Goal: Task Accomplishment & Management: Use online tool/utility

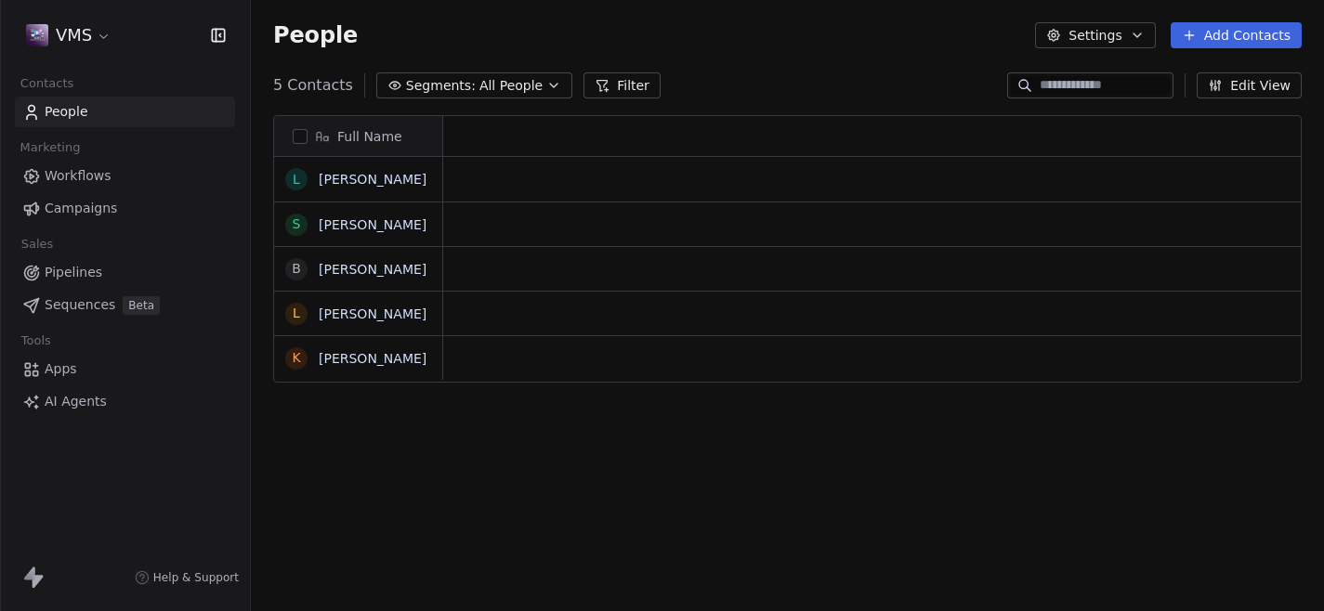
scroll to position [1, 1]
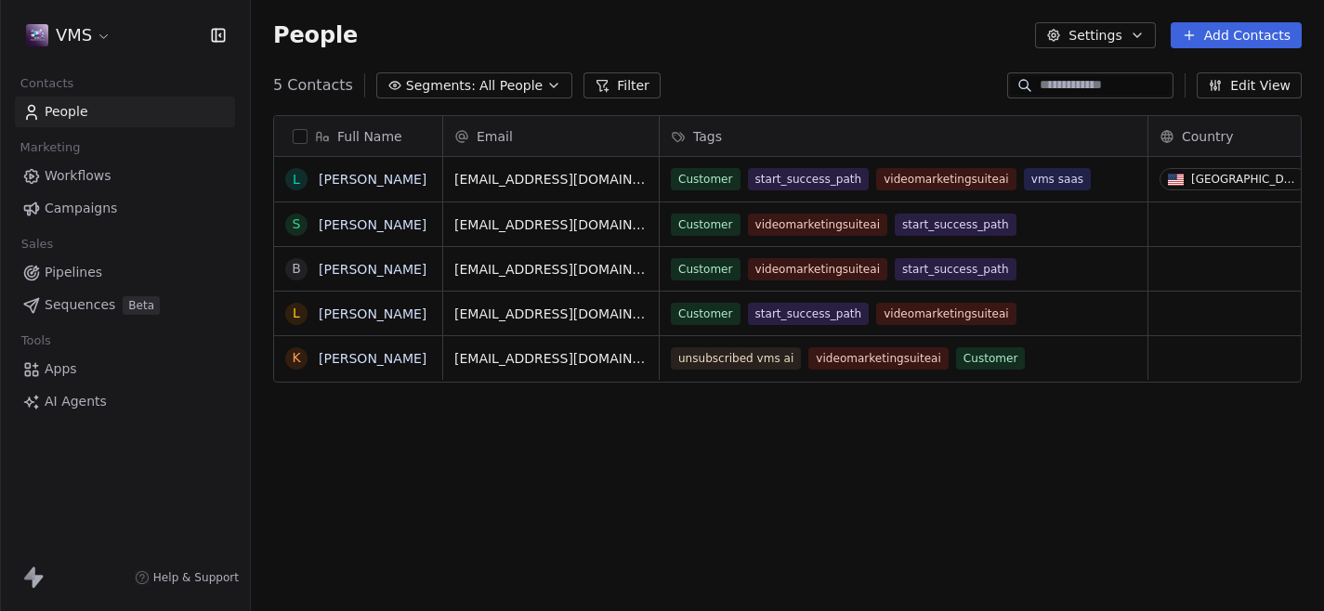
click at [98, 34] on html "VMS Contacts People Marketing Workflows Campaigns Sales Pipelines Sequences Bet…" at bounding box center [662, 305] width 1324 height 611
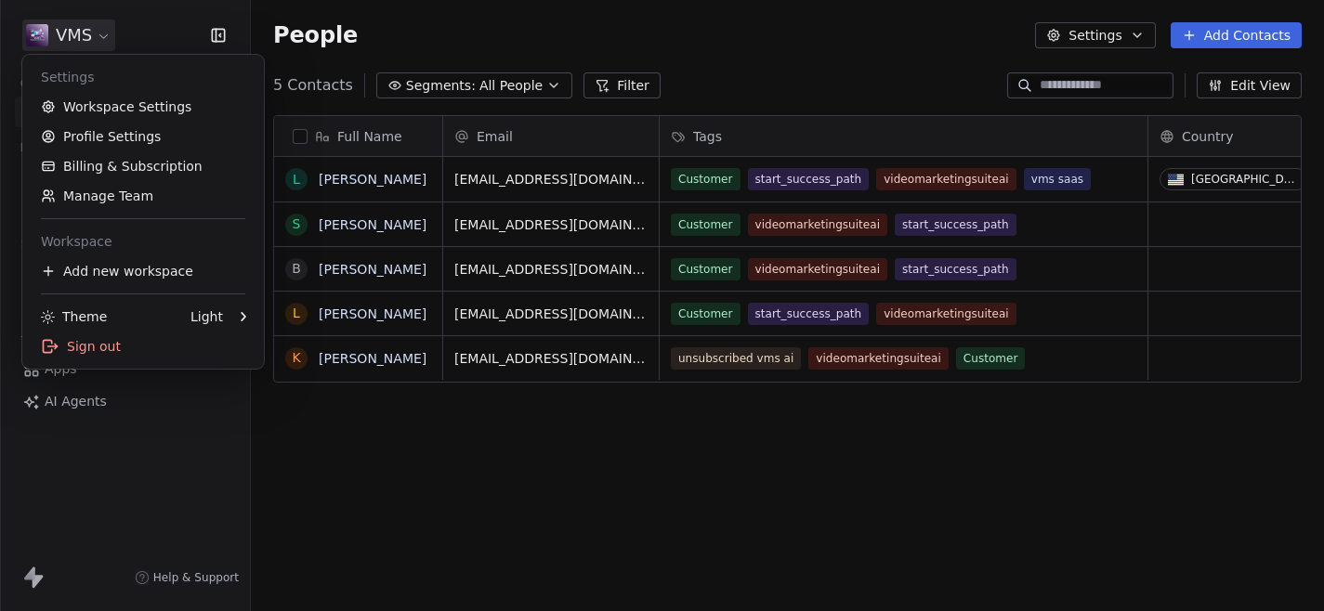
click at [558, 22] on html "VMS Contacts People Marketing Workflows Campaigns Sales Pipelines Sequences Bet…" at bounding box center [662, 305] width 1324 height 611
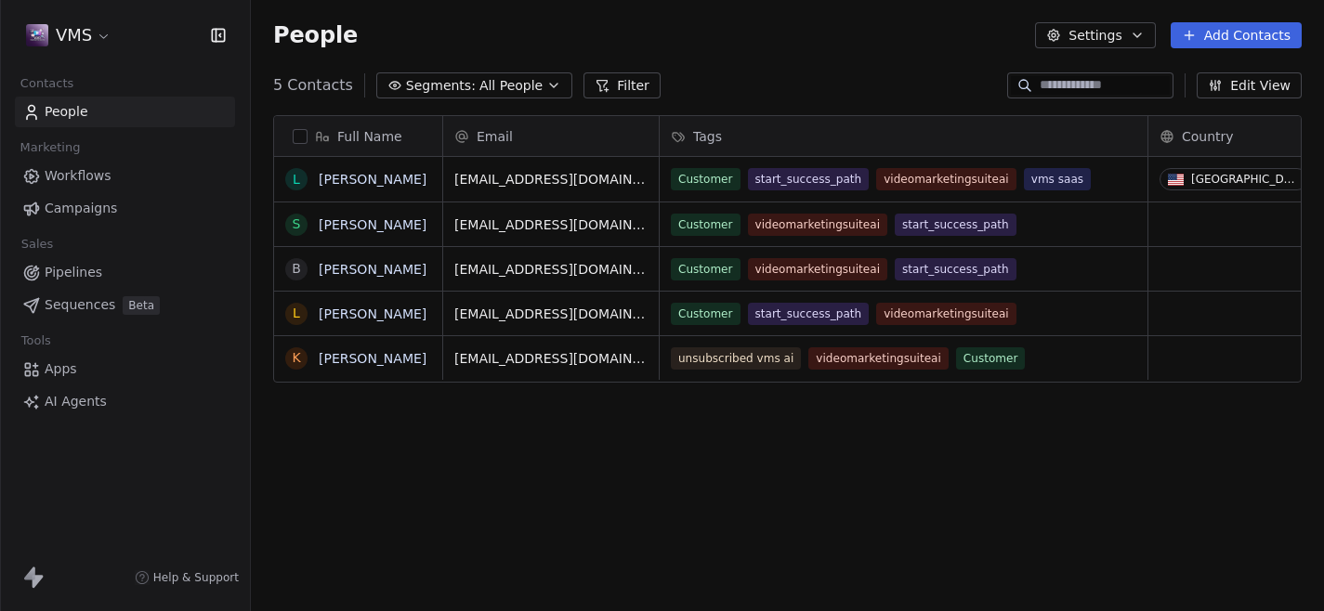
click at [85, 170] on span "Workflows" at bounding box center [78, 176] width 67 height 20
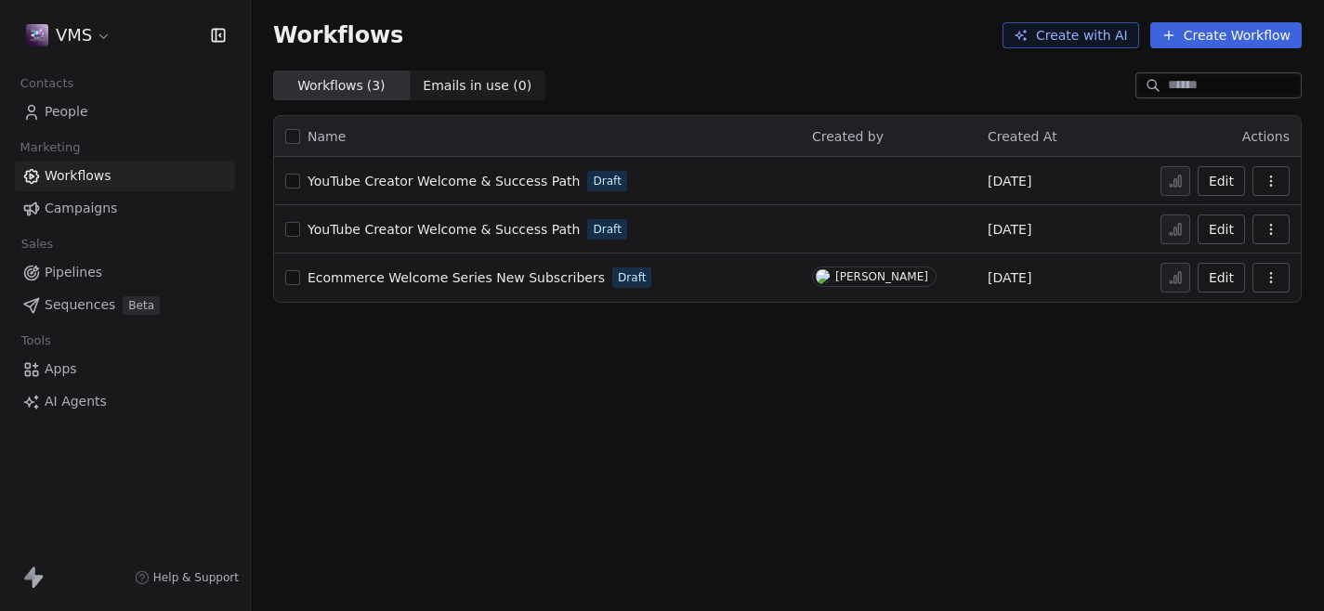
click at [612, 40] on div "Workflows Create with AI Create Workflow" at bounding box center [787, 35] width 1028 height 26
click at [1097, 45] on button "Create with AI" at bounding box center [1070, 35] width 137 height 26
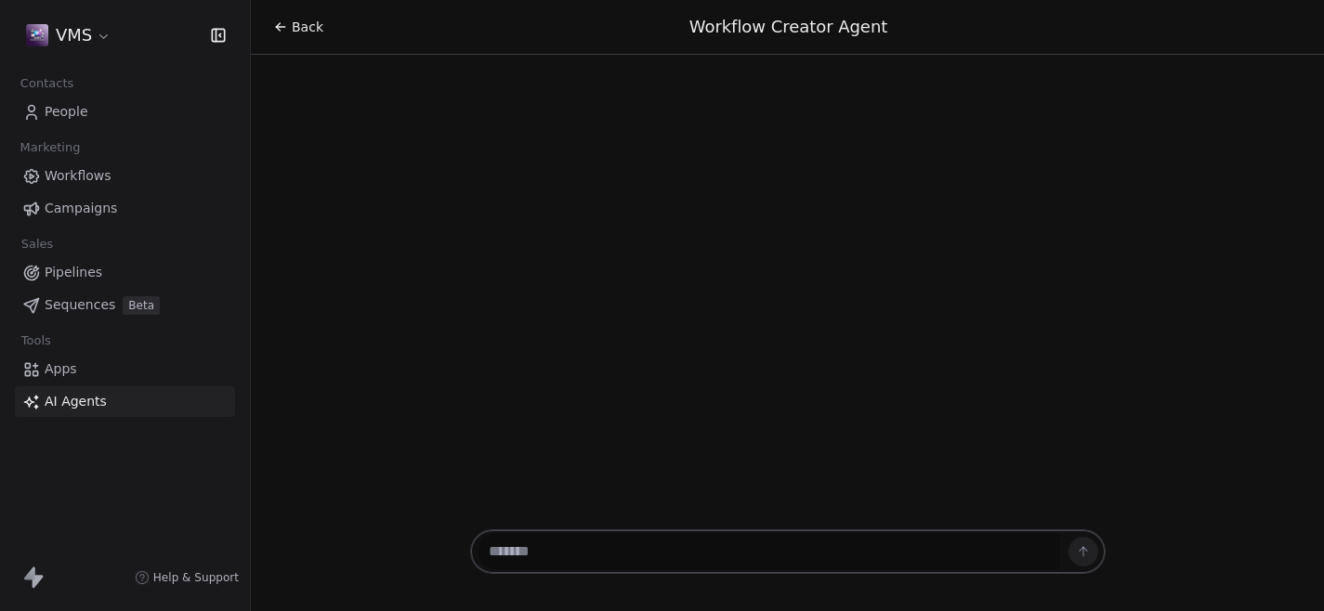
click at [575, 556] on textarea at bounding box center [768, 551] width 581 height 35
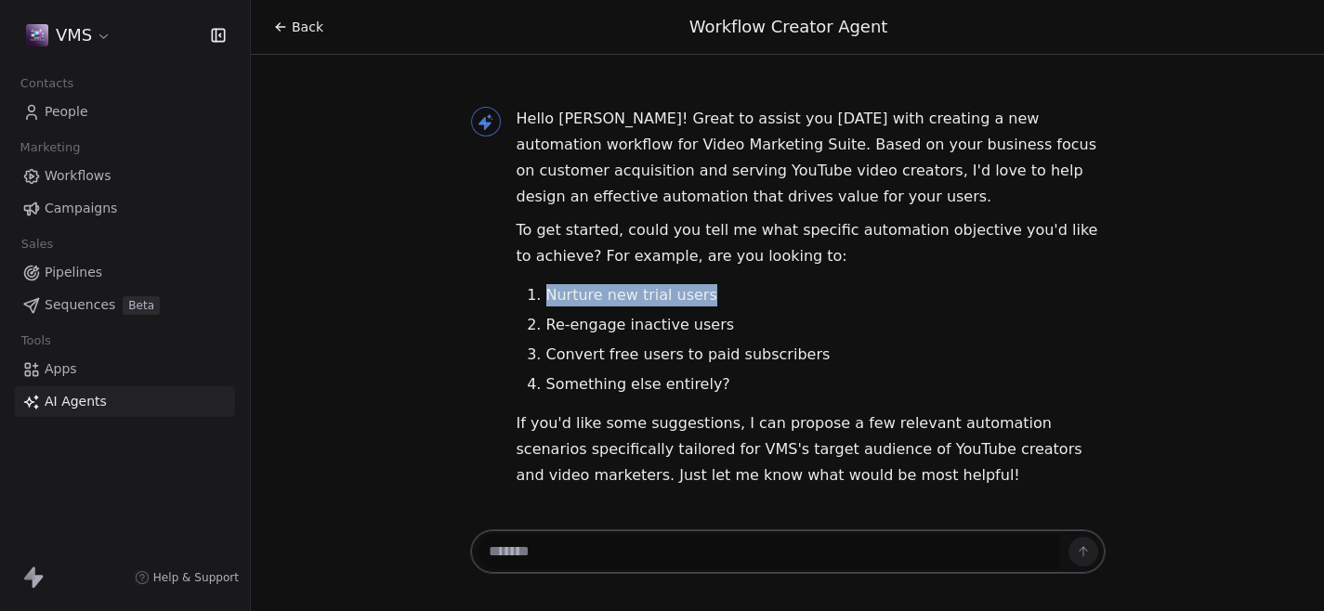
drag, startPoint x: 699, startPoint y: 295, endPoint x: 525, endPoint y: 296, distance: 174.6
click at [525, 296] on ol "Nurture new trial users Re-engage inactive users Convert free users to paid sub…" at bounding box center [810, 339] width 589 height 111
copy li "Nurture new trial users"
click at [576, 552] on textarea at bounding box center [768, 551] width 581 height 35
paste textarea "**********"
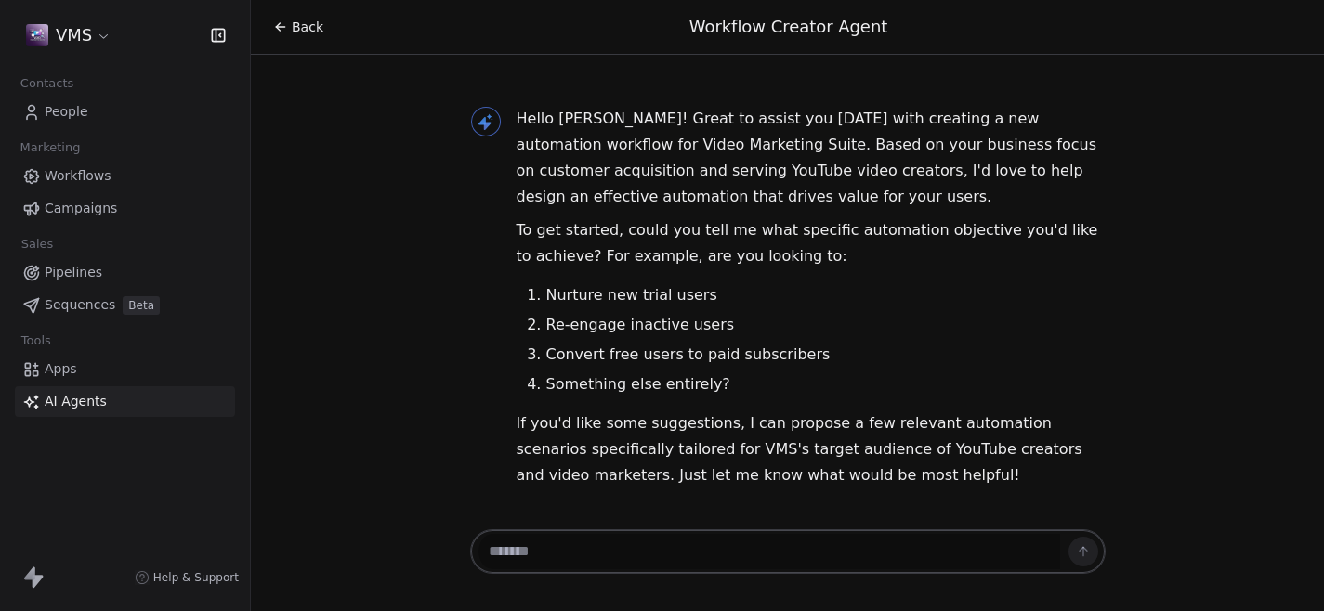
type textarea "**********"
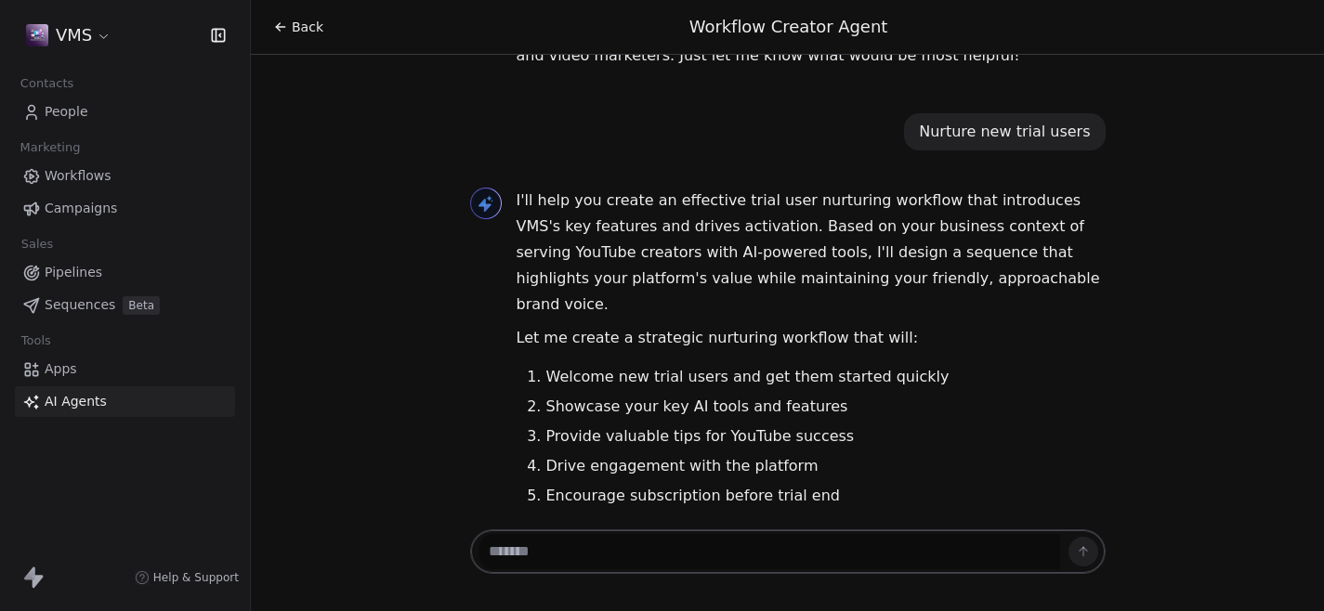
scroll to position [439, 0]
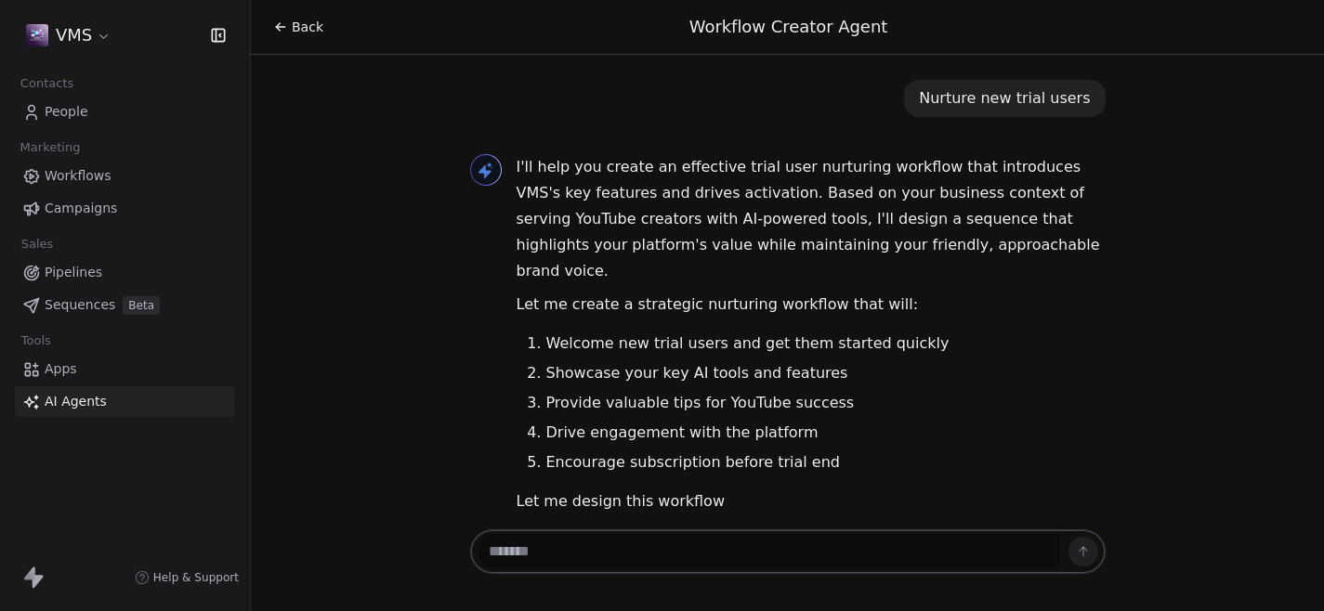
click at [776, 558] on textarea at bounding box center [768, 551] width 581 height 35
type textarea "**********"
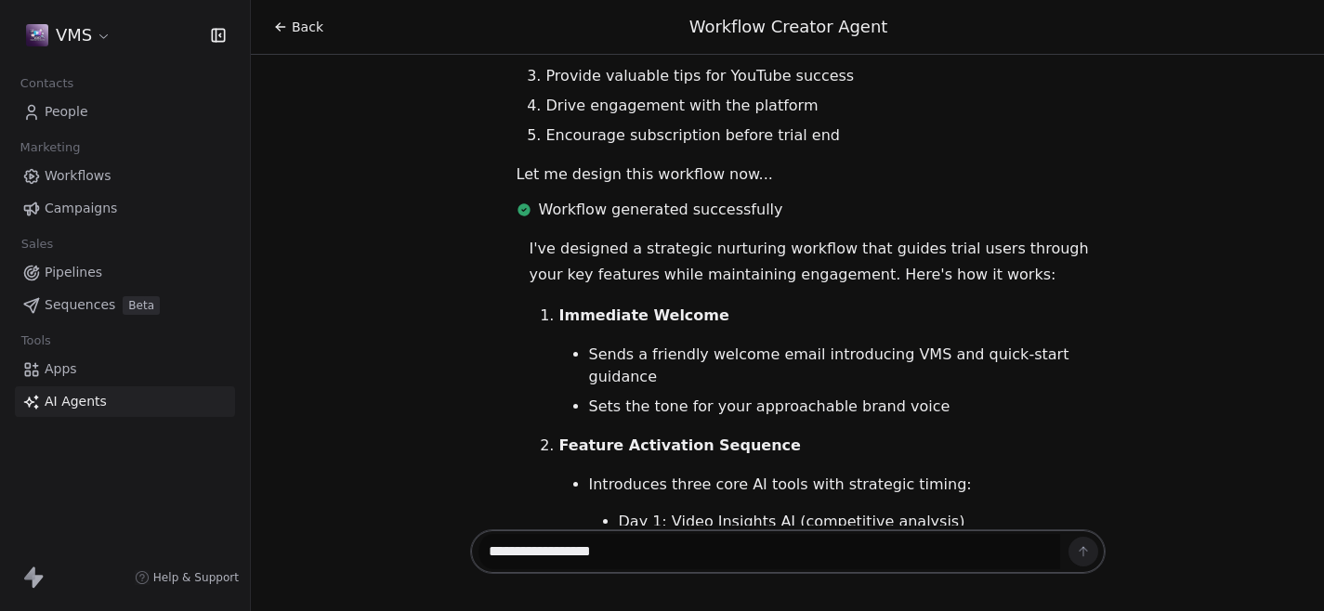
drag, startPoint x: 678, startPoint y: 554, endPoint x: 656, endPoint y: 512, distance: 47.4
click at [656, 512] on div "Back Workflow Creator Agent Hello Jane! Great to assist you today with creating…" at bounding box center [787, 305] width 1073 height 611
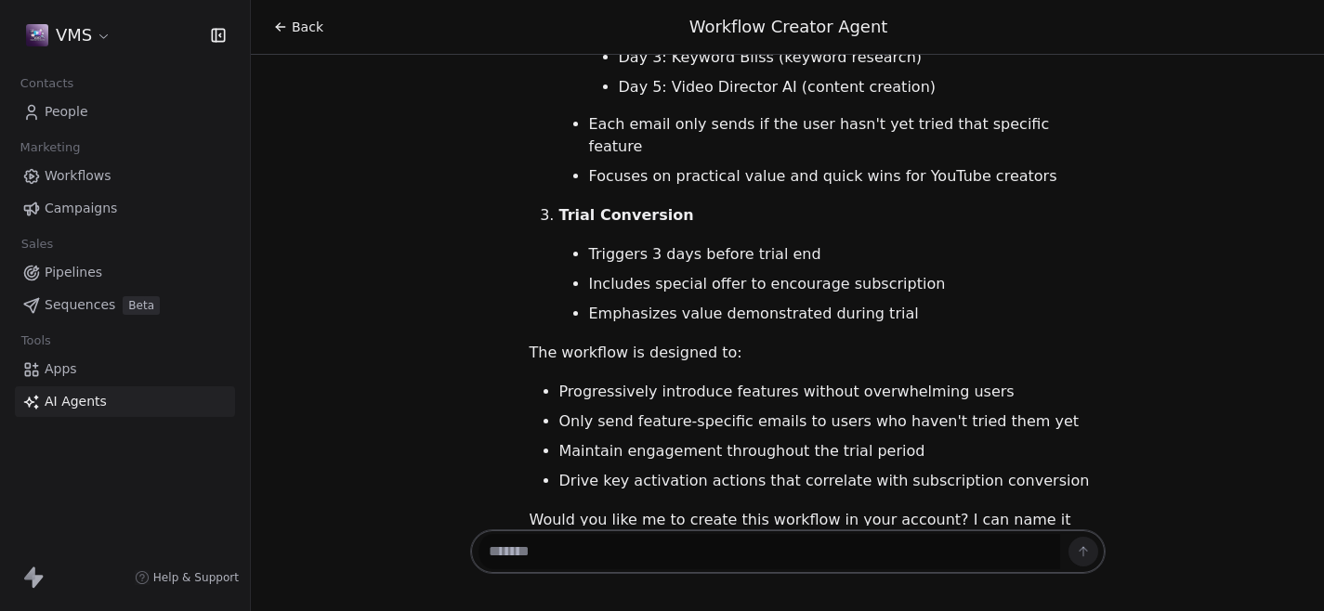
scroll to position [1286, 0]
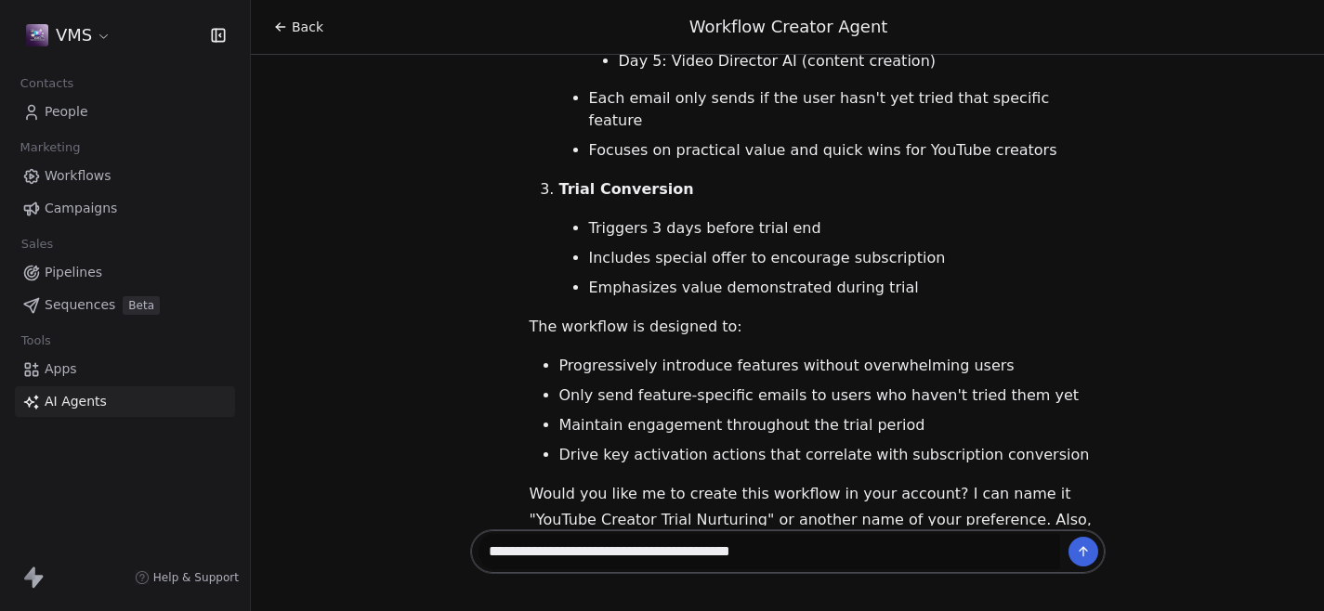
type textarea "**********"
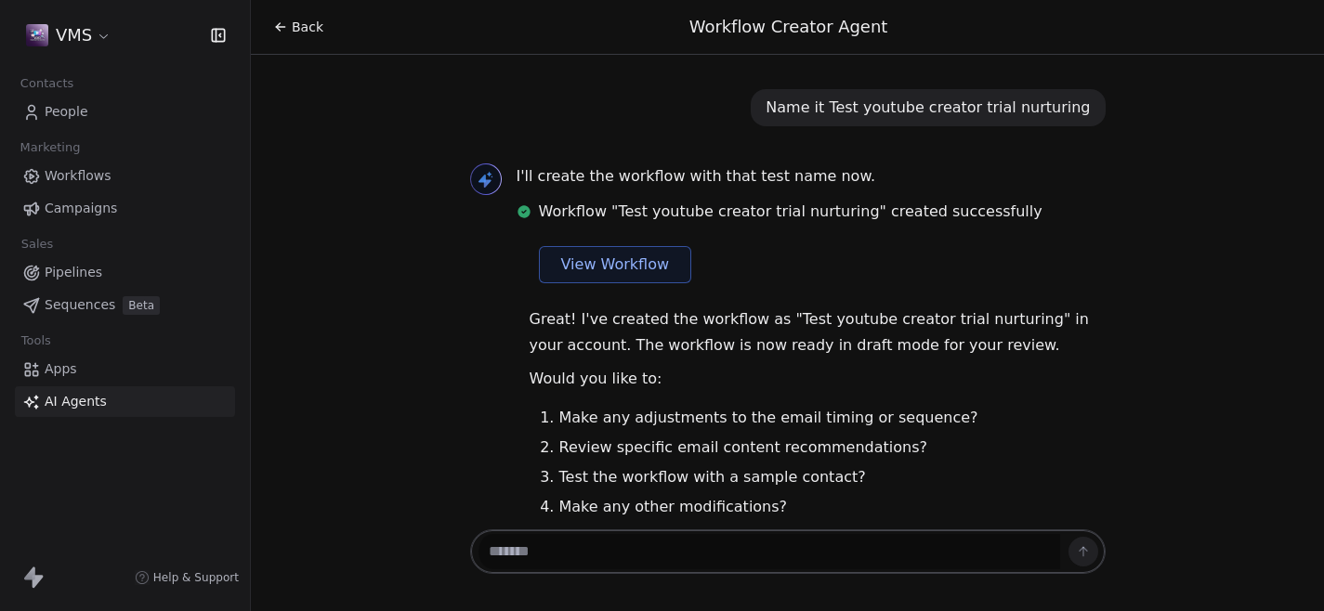
scroll to position [1827, 0]
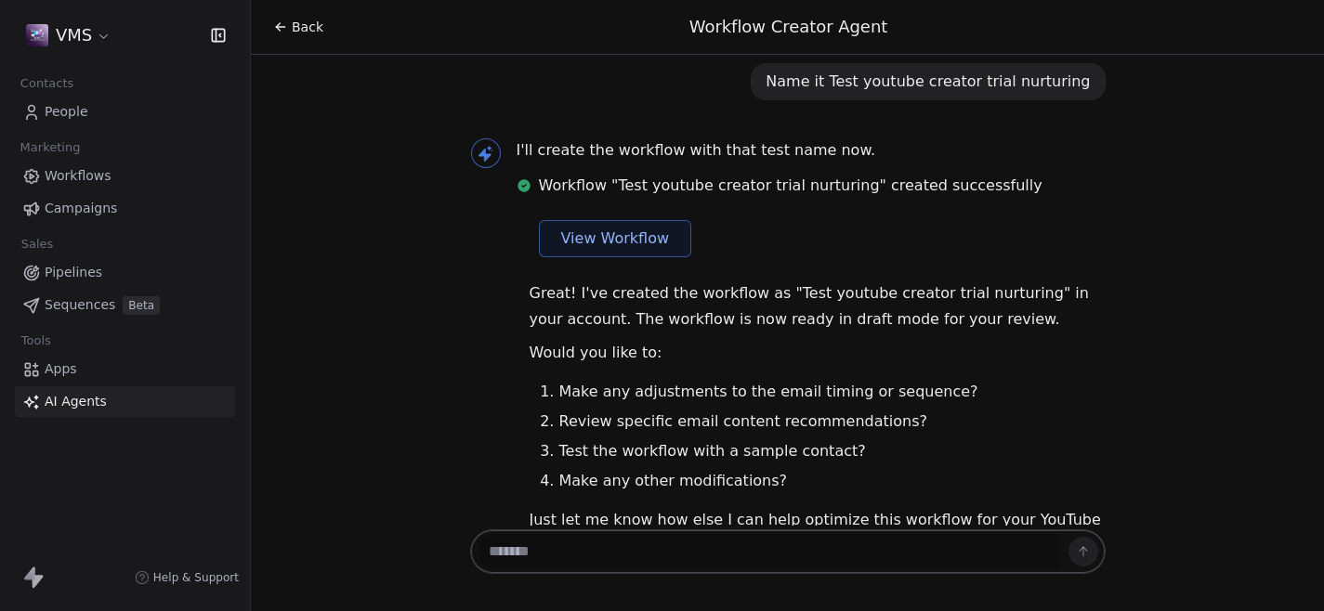
click at [635, 228] on span "View Workflow" at bounding box center [615, 239] width 109 height 22
click at [1115, 344] on div "Great! I've created the workflow as "Test youtube creator trial nurturing" in y…" at bounding box center [817, 423] width 620 height 286
click at [608, 556] on textarea at bounding box center [768, 551] width 581 height 35
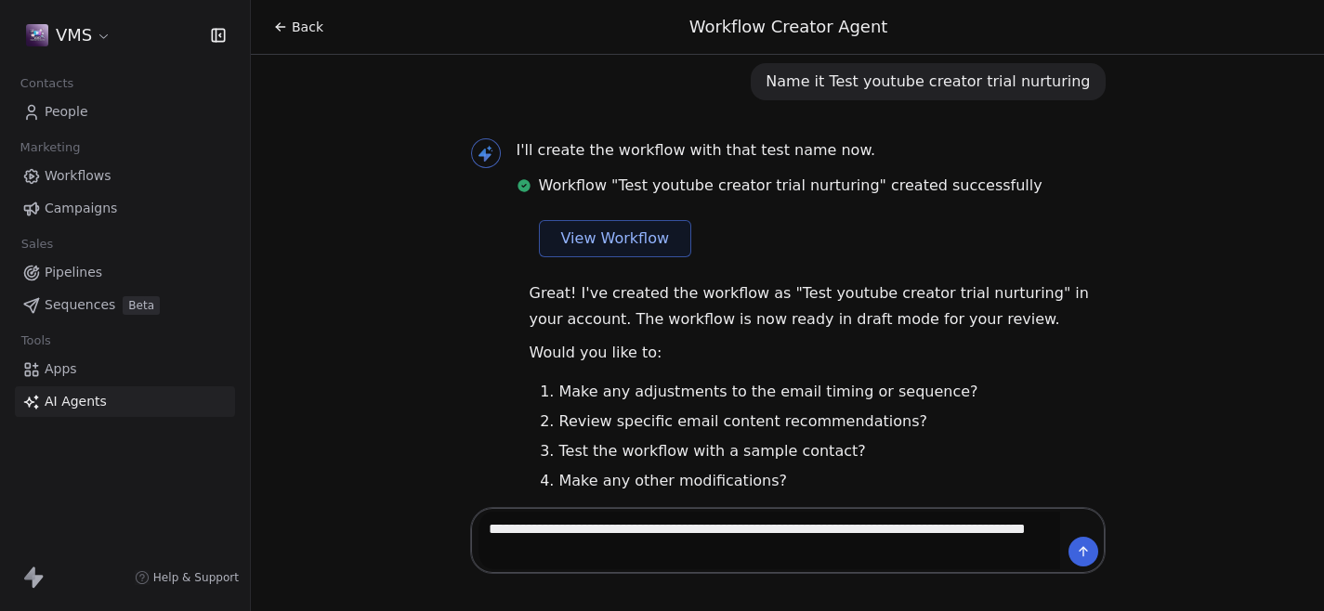
type textarea "**********"
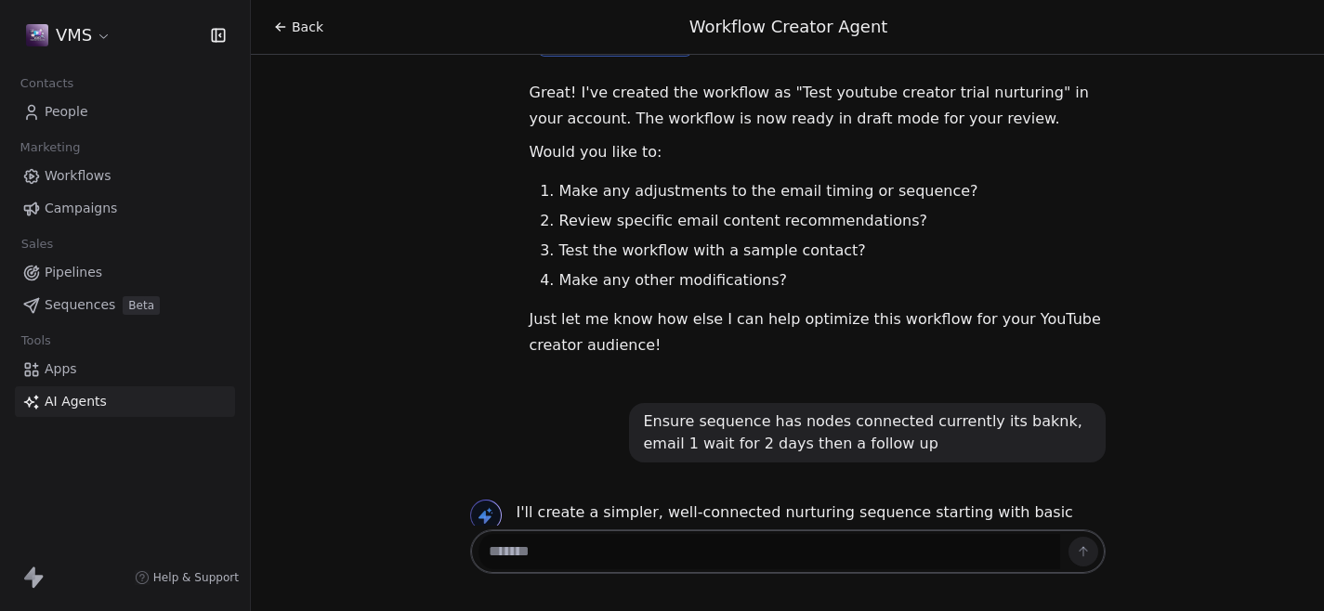
scroll to position [2054, 0]
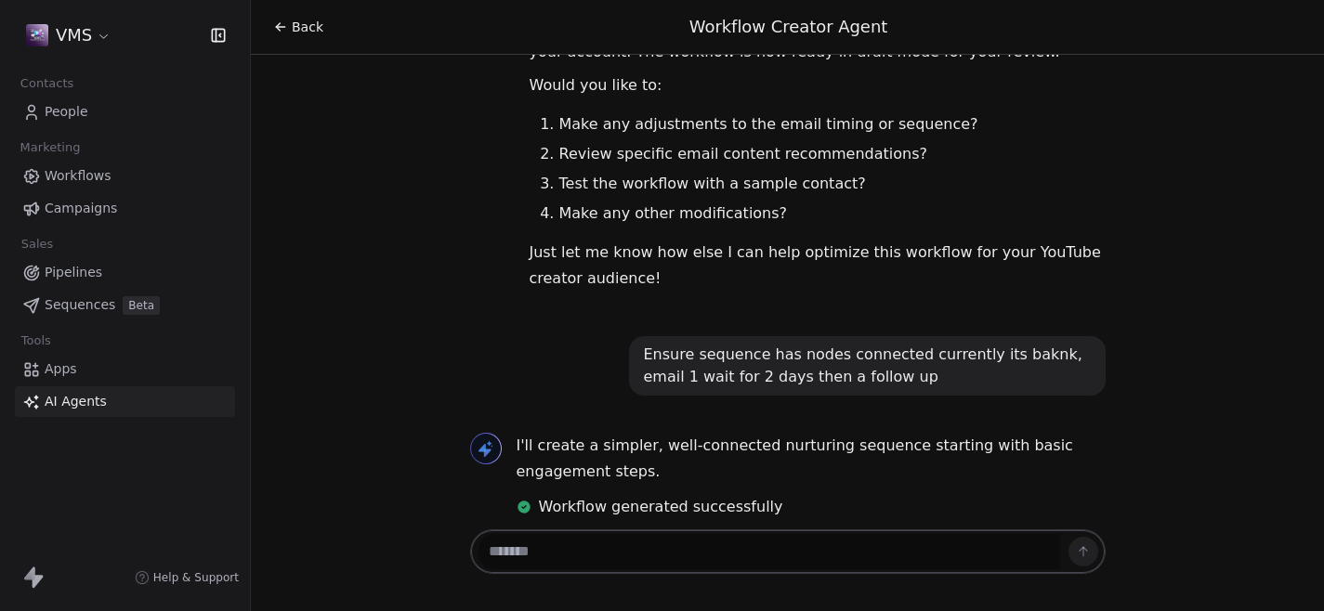
click at [826, 533] on div "Workflow "Test youtube creator trial nurturing" created successfully View Workf…" at bounding box center [817, 584] width 576 height 102
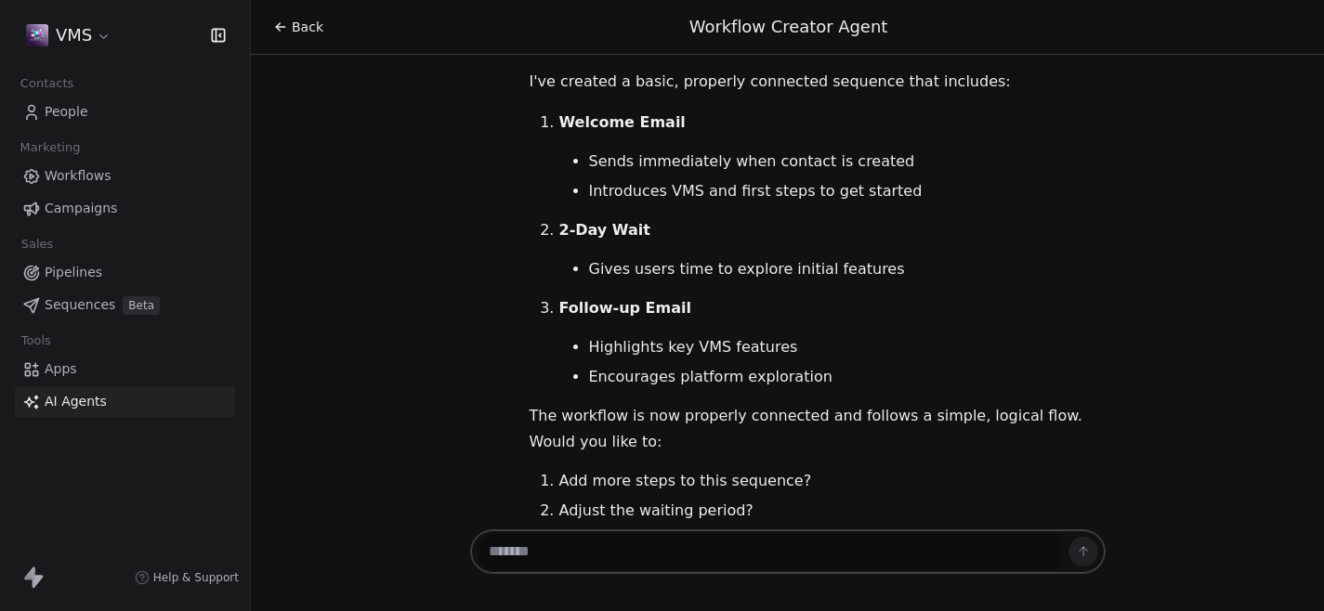
scroll to position [2732, 0]
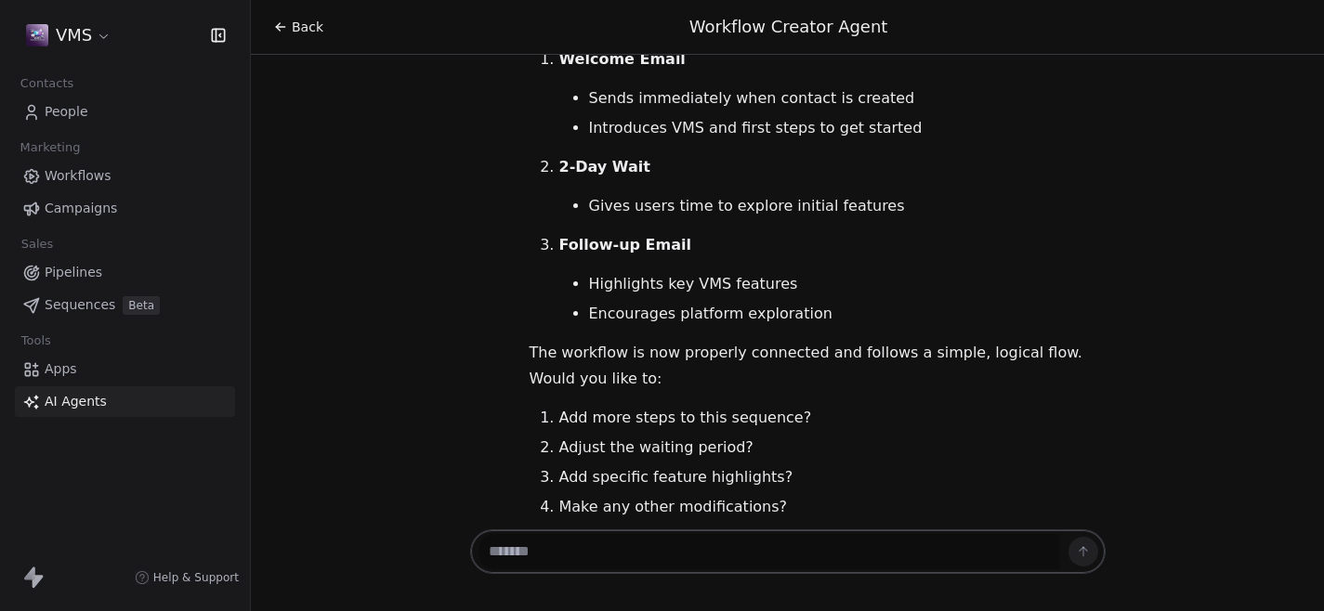
click at [655, 407] on li "Add more steps to this sequence?" at bounding box center [832, 418] width 546 height 22
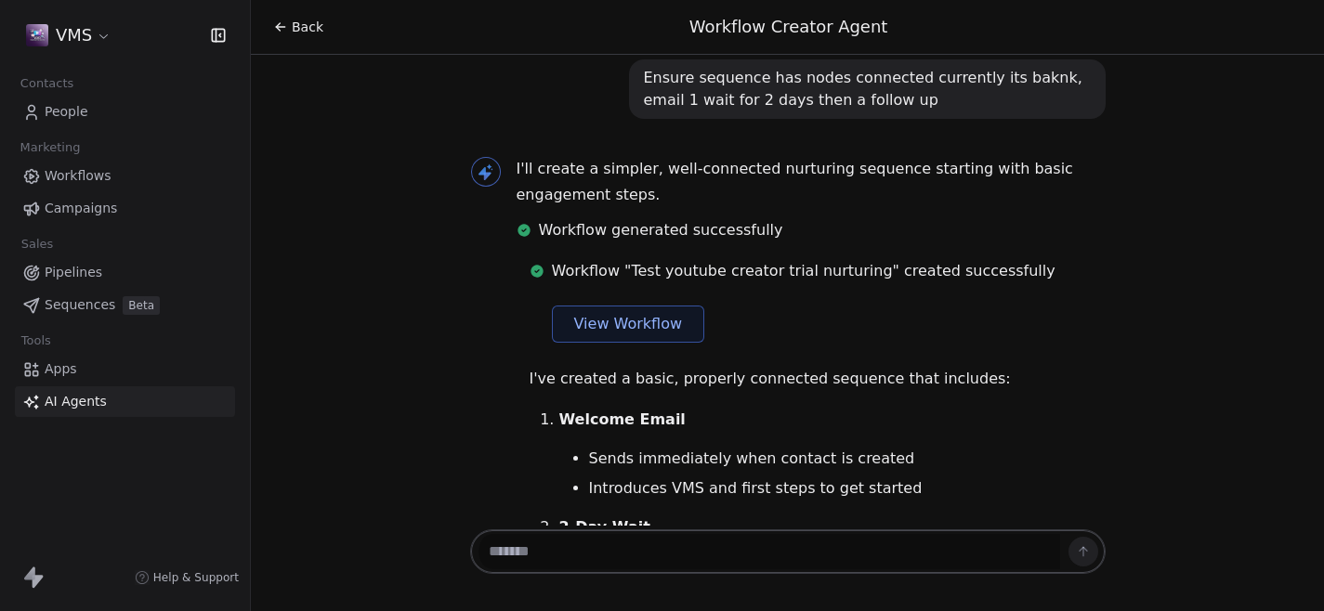
scroll to position [2357, 0]
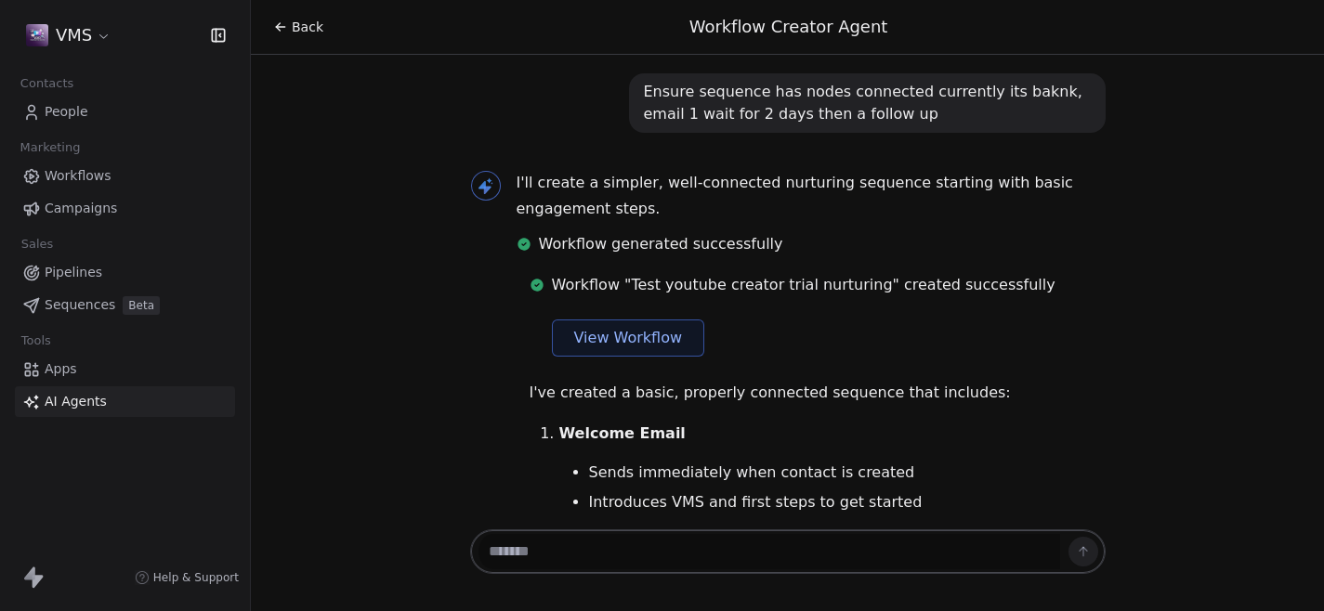
click at [652, 327] on span "View Workflow" at bounding box center [628, 338] width 109 height 22
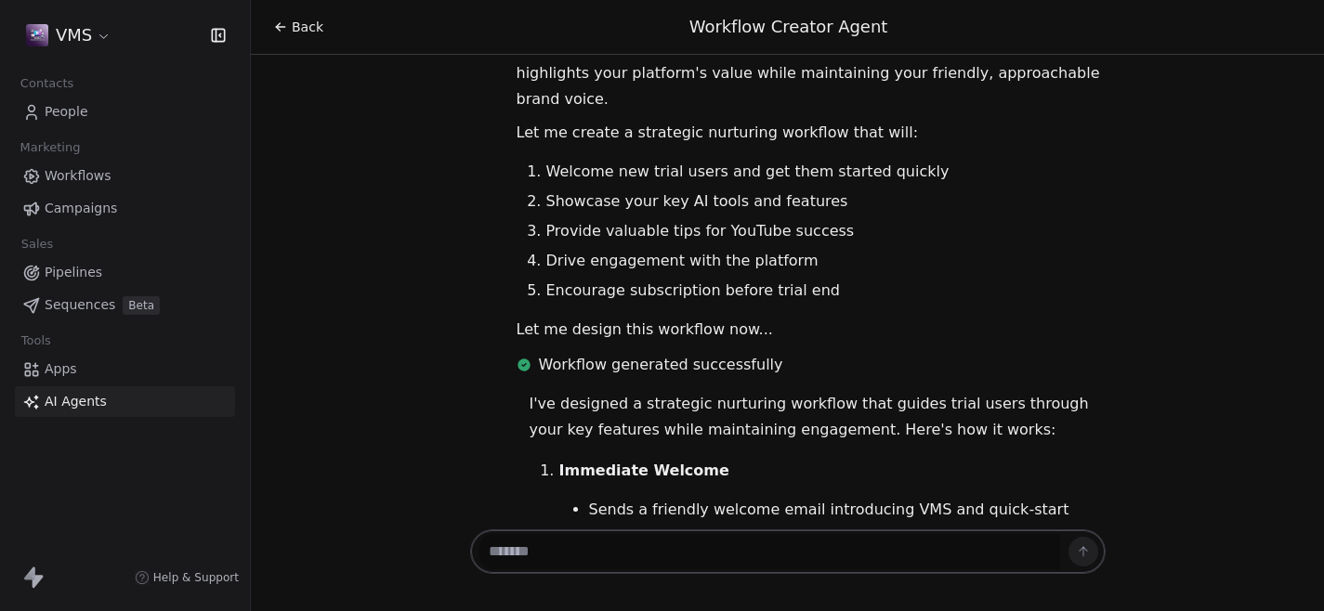
scroll to position [574, 0]
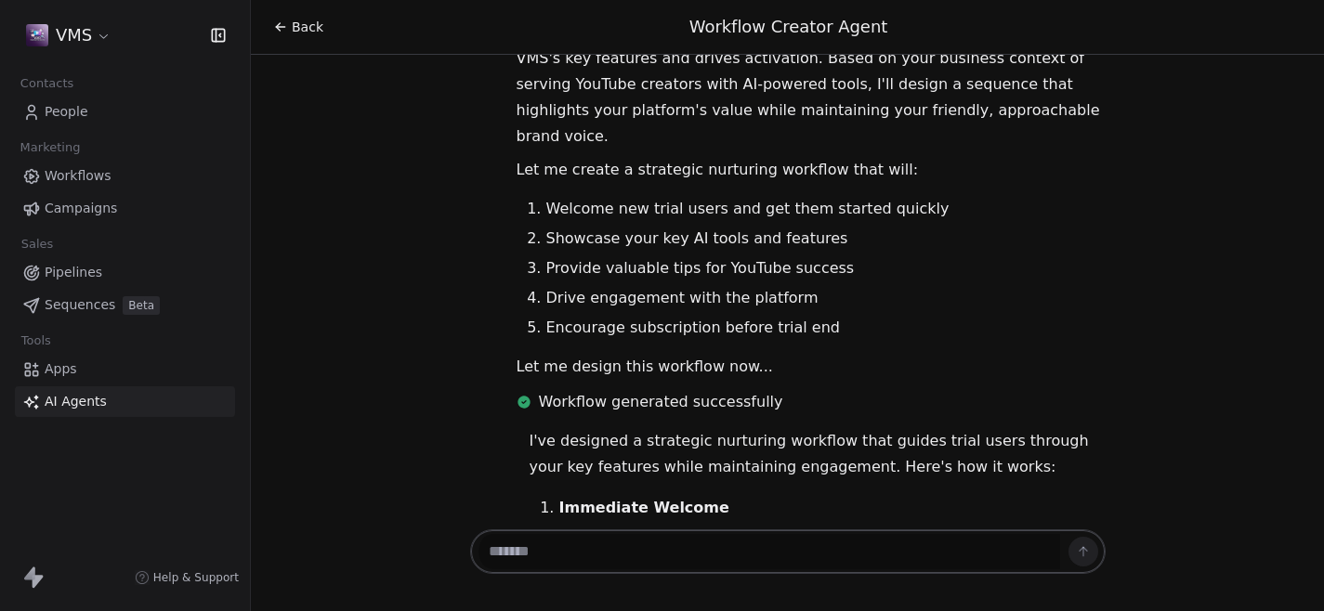
click at [83, 167] on span "Workflows" at bounding box center [78, 176] width 67 height 20
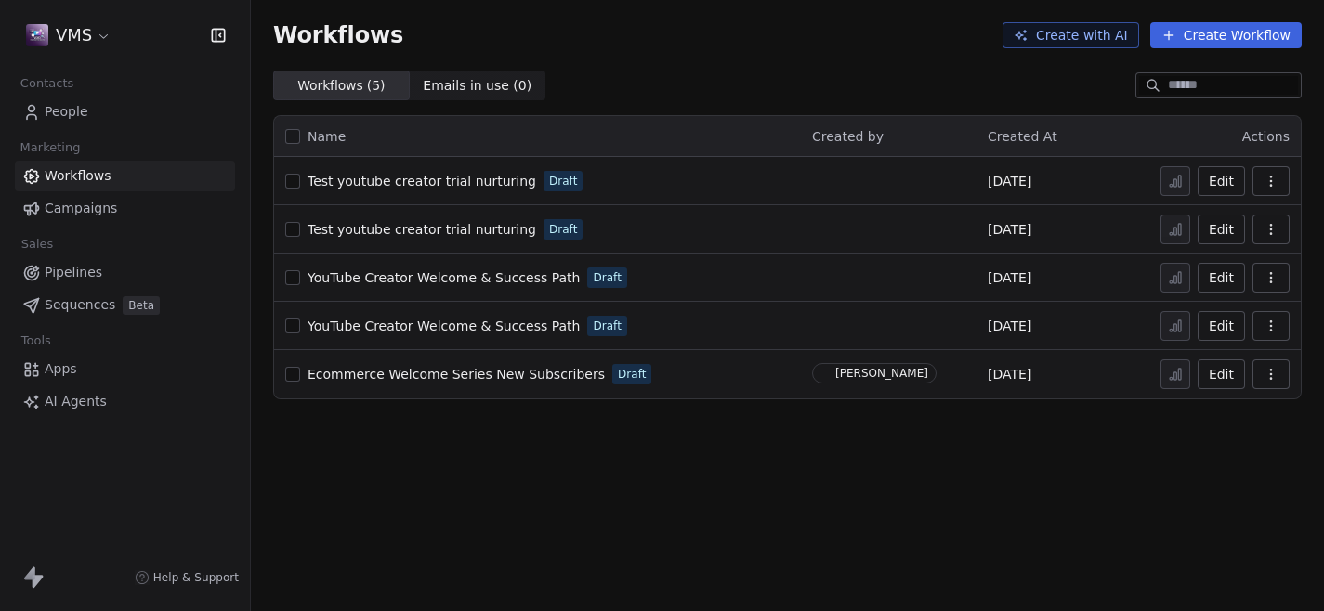
click at [479, 185] on span "Test youtube creator trial nurturing" at bounding box center [421, 181] width 228 height 15
click at [1277, 176] on icon "button" at bounding box center [1270, 181] width 15 height 15
click at [1213, 307] on span "Delete" at bounding box center [1214, 315] width 43 height 19
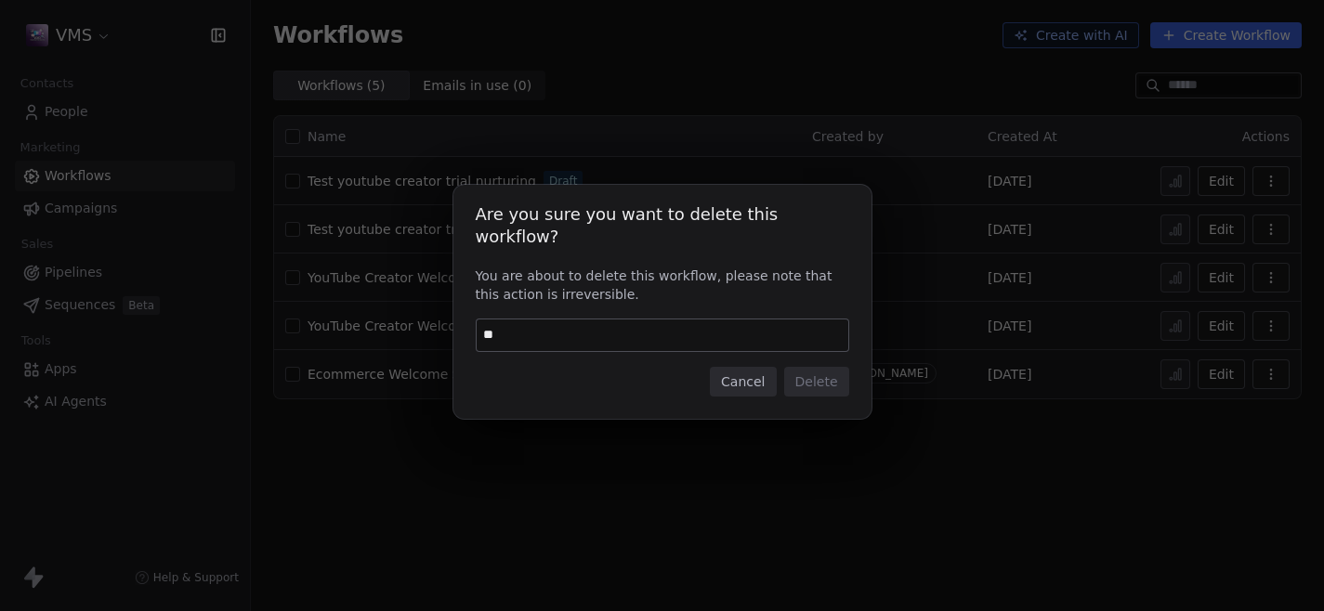
type input "*"
type input "******"
click at [823, 379] on button "Delete" at bounding box center [816, 382] width 65 height 30
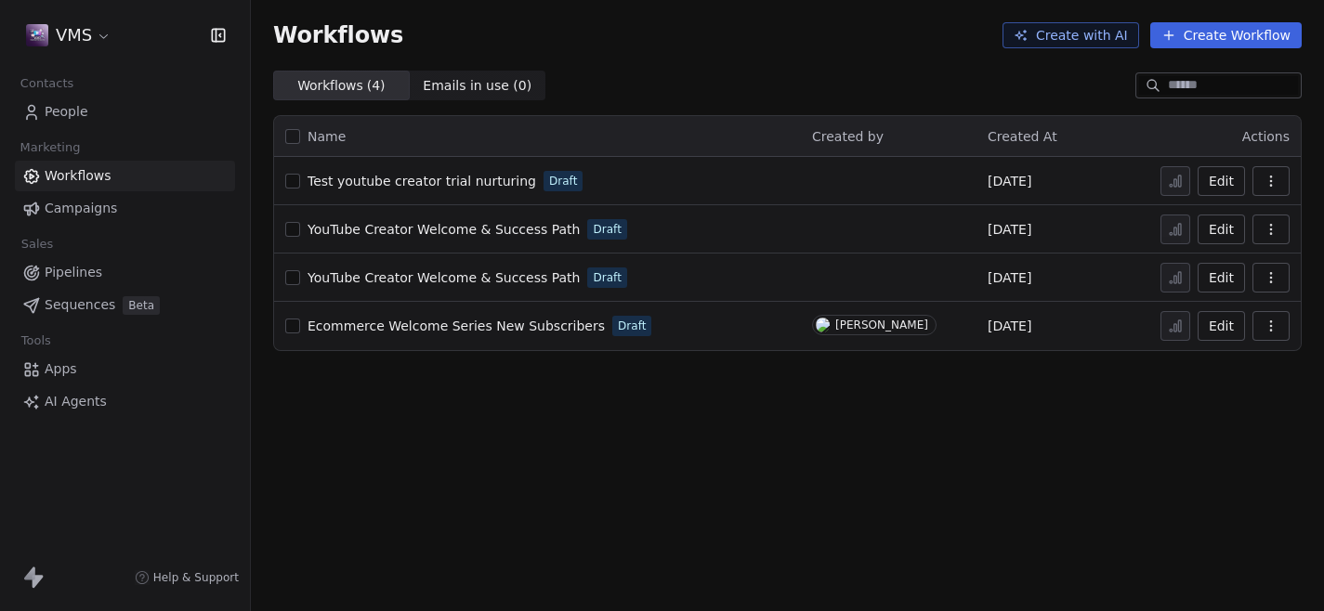
click at [816, 522] on div "Workflows Create with AI Create Workflow Workflows ( 4 ) Workflows ( 4 ) Emails…" at bounding box center [787, 305] width 1073 height 611
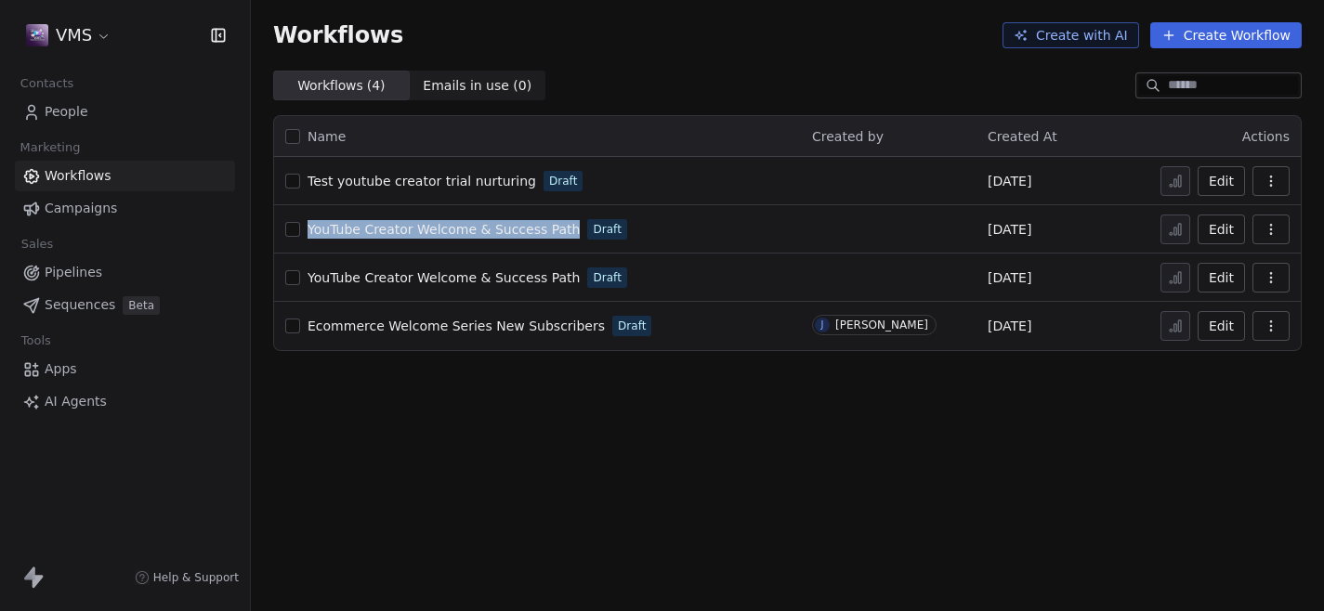
drag, startPoint x: 569, startPoint y: 230, endPoint x: 310, endPoint y: 231, distance: 259.1
click at [310, 231] on div "YouTube Creator Welcome & Success Path Draft" at bounding box center [537, 229] width 504 height 26
copy span "YouTube Creator Welcome & Success Path"
